Goal: Task Accomplishment & Management: Use online tool/utility

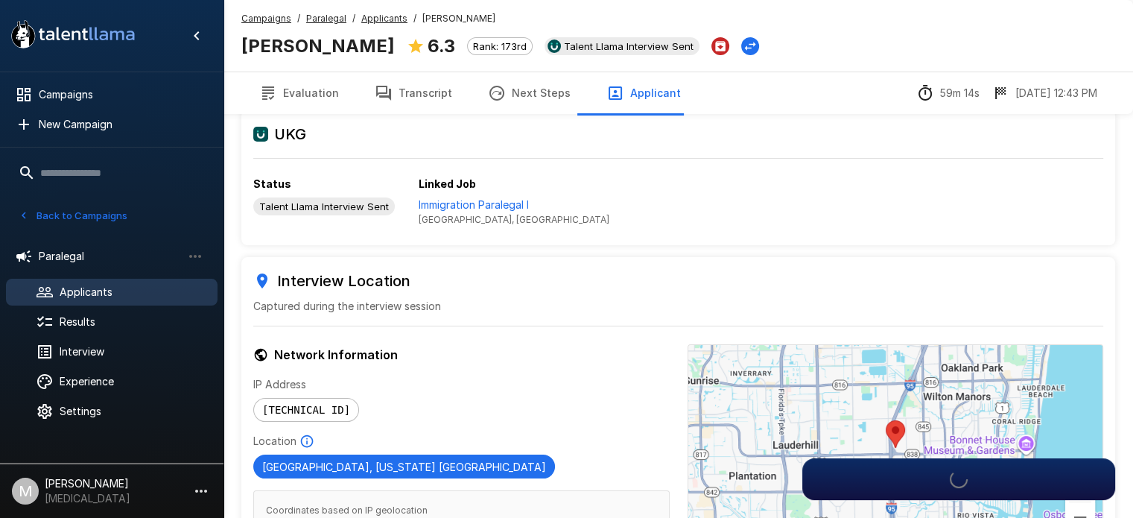
scroll to position [149, 0]
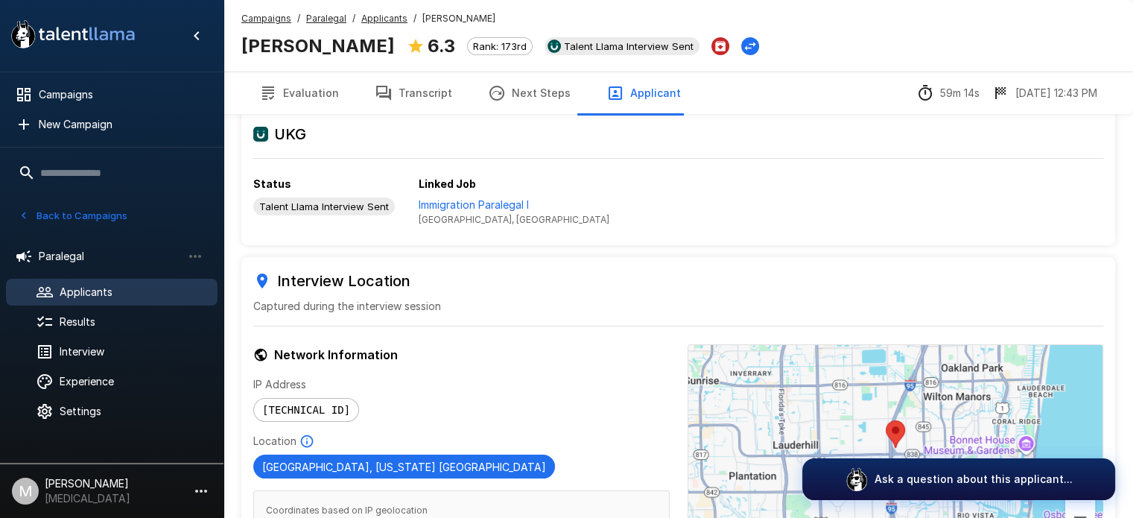
click at [279, 20] on u "Campaigns" at bounding box center [266, 18] width 50 height 11
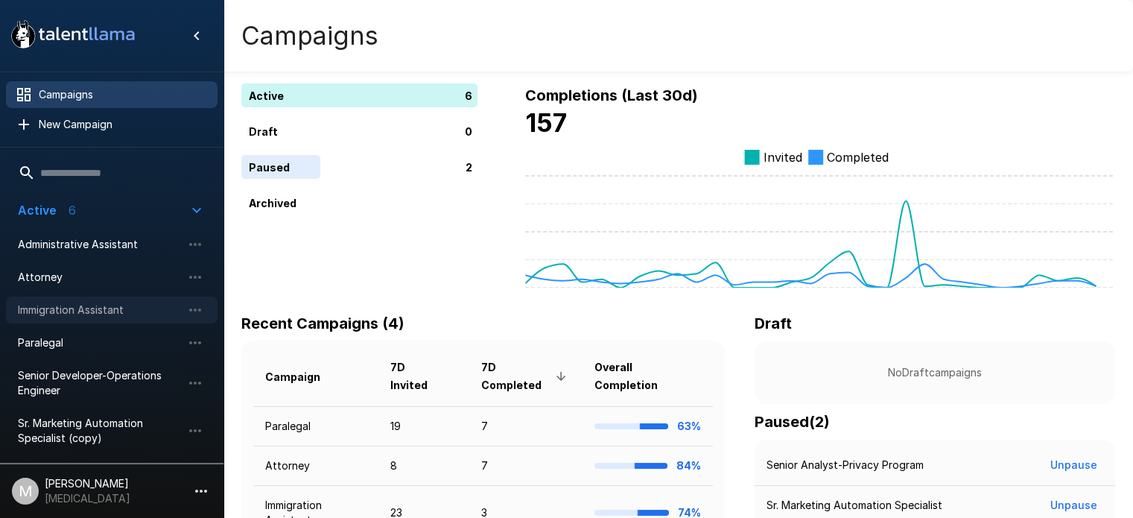
click at [92, 299] on div "Immigration Assistant" at bounding box center [112, 309] width 212 height 27
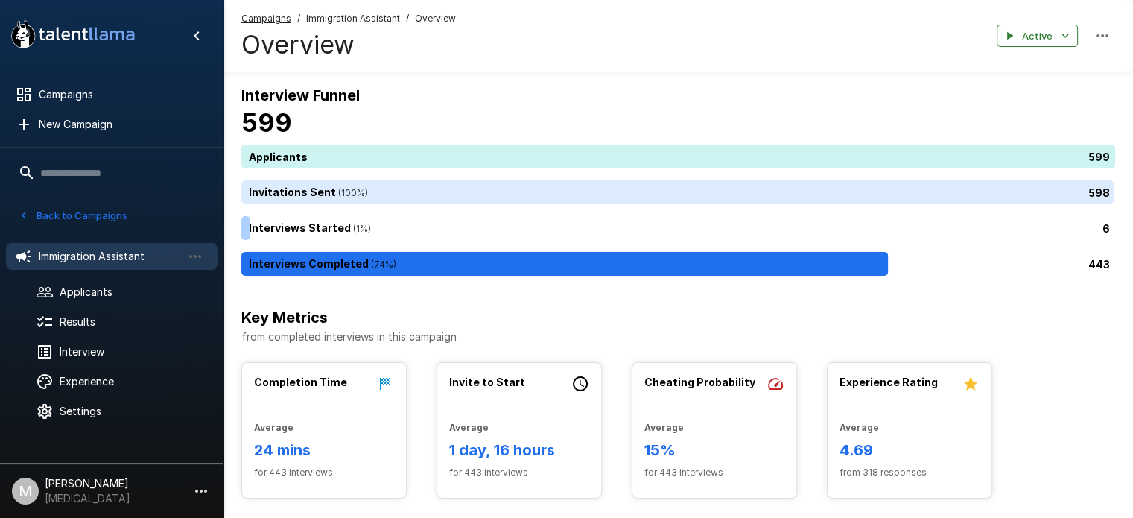
click at [274, 20] on u "Campaigns" at bounding box center [266, 18] width 50 height 11
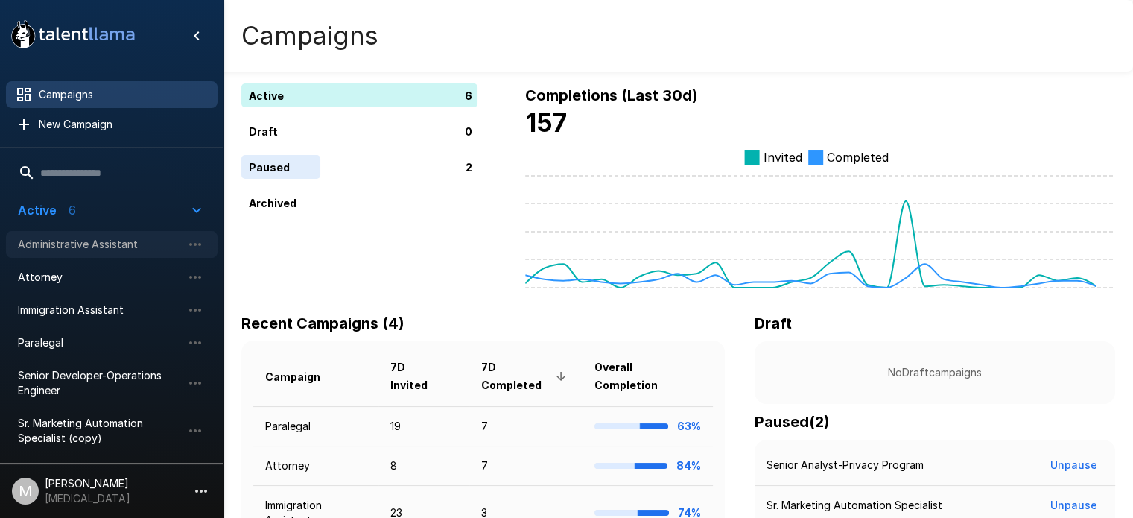
click at [137, 246] on span "Administrative Assistant" at bounding box center [100, 244] width 164 height 15
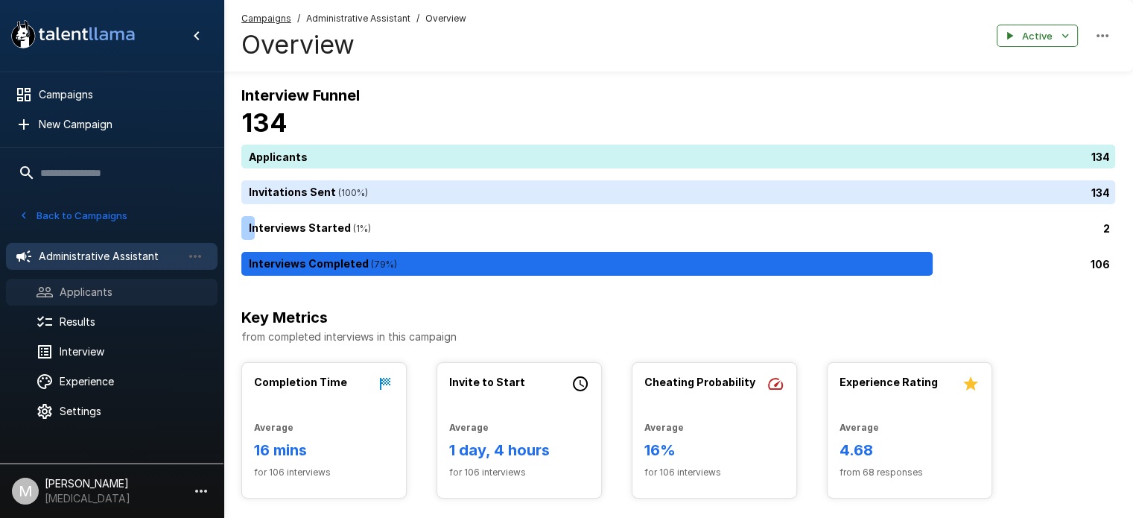
click at [168, 291] on span "Applicants" at bounding box center [133, 292] width 146 height 15
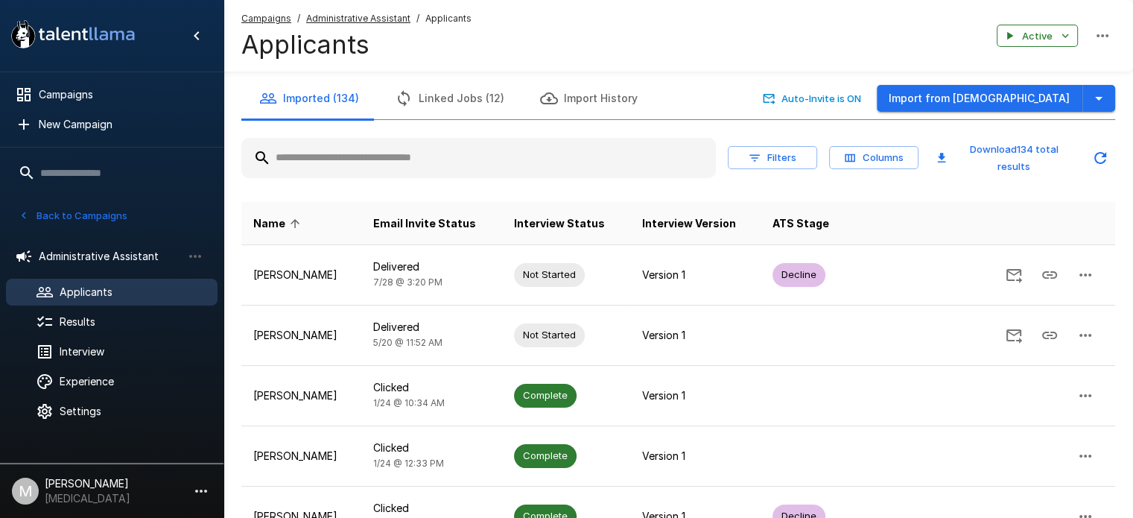
click at [444, 148] on input "text" at bounding box center [478, 157] width 474 height 27
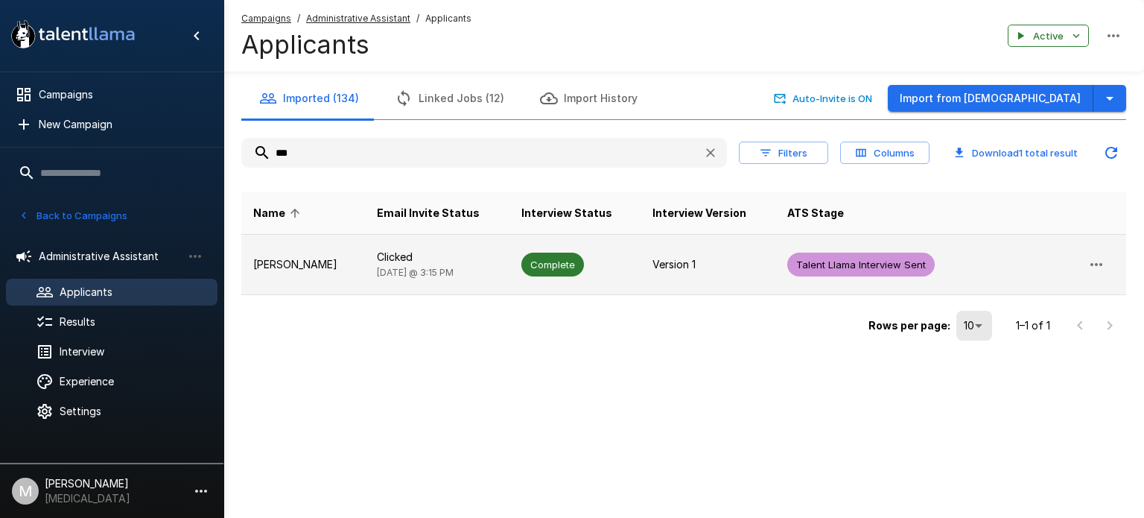
type input "***"
click at [406, 262] on p "Clicked" at bounding box center [437, 257] width 121 height 15
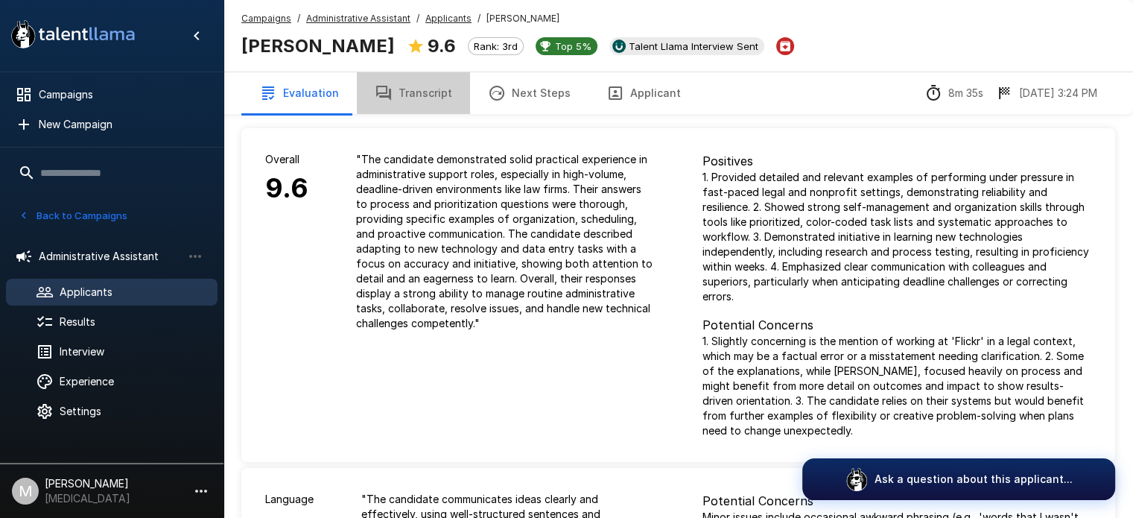
click at [418, 92] on button "Transcript" at bounding box center [413, 93] width 113 height 42
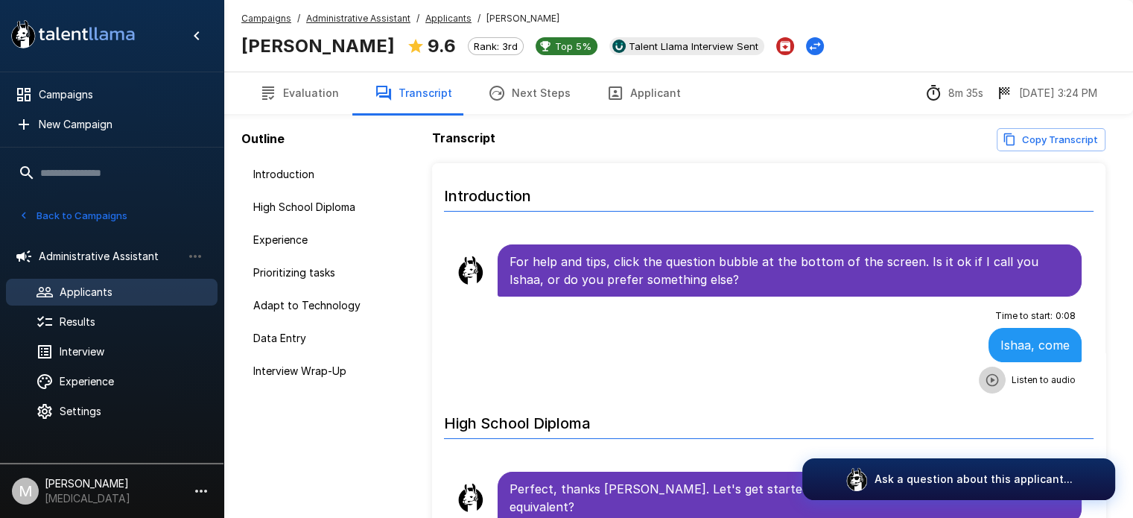
click at [985, 372] on icon "button" at bounding box center [992, 379] width 15 height 15
click at [375, 462] on div "Outline Introduction High School Diploma Experience Prioritizing tasks Adapt to…" at bounding box center [321, 323] width 197 height 647
click at [644, 77] on button "Applicant" at bounding box center [643, 93] width 110 height 42
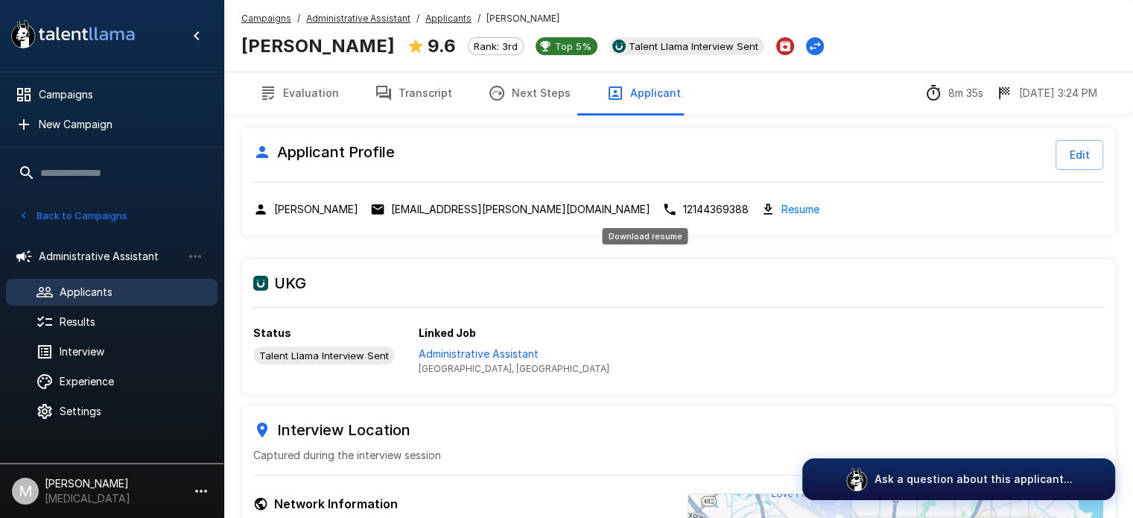
click at [781, 204] on link "Resume" at bounding box center [800, 208] width 38 height 17
click at [781, 217] on link "Resume" at bounding box center [800, 208] width 38 height 17
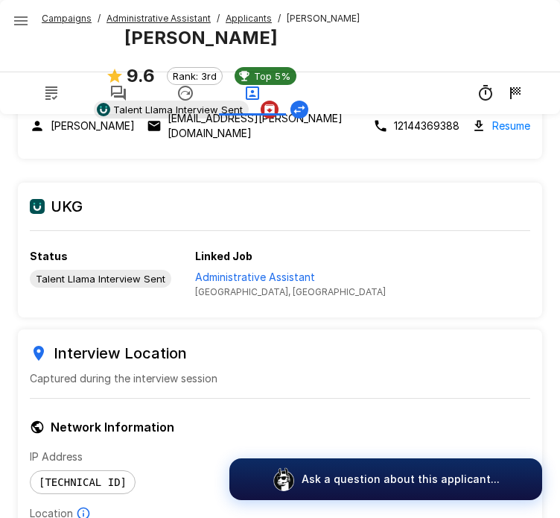
scroll to position [185, 0]
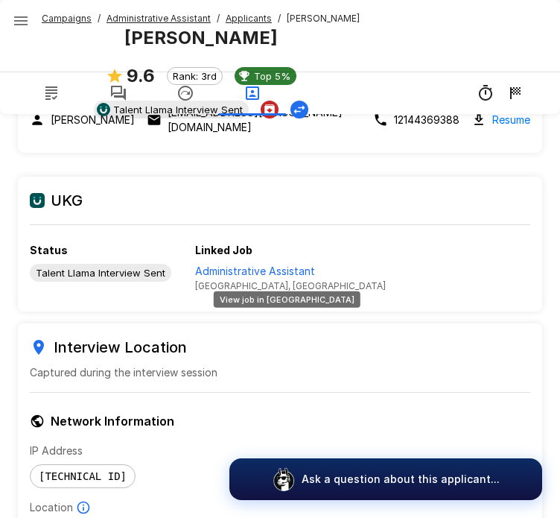
click at [291, 264] on p "Administrative Assistant" at bounding box center [290, 271] width 191 height 15
click at [230, 264] on p "Administrative Assistant" at bounding box center [290, 271] width 191 height 15
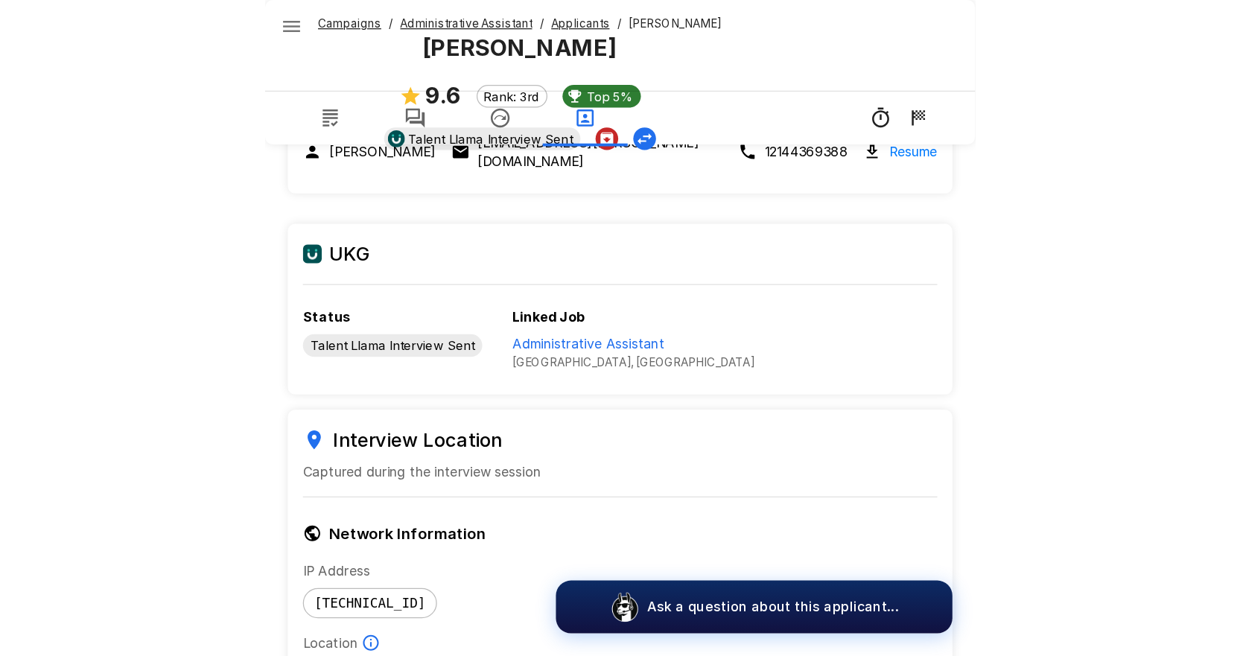
scroll to position [137, 0]
